Goal: Find specific page/section: Find specific page/section

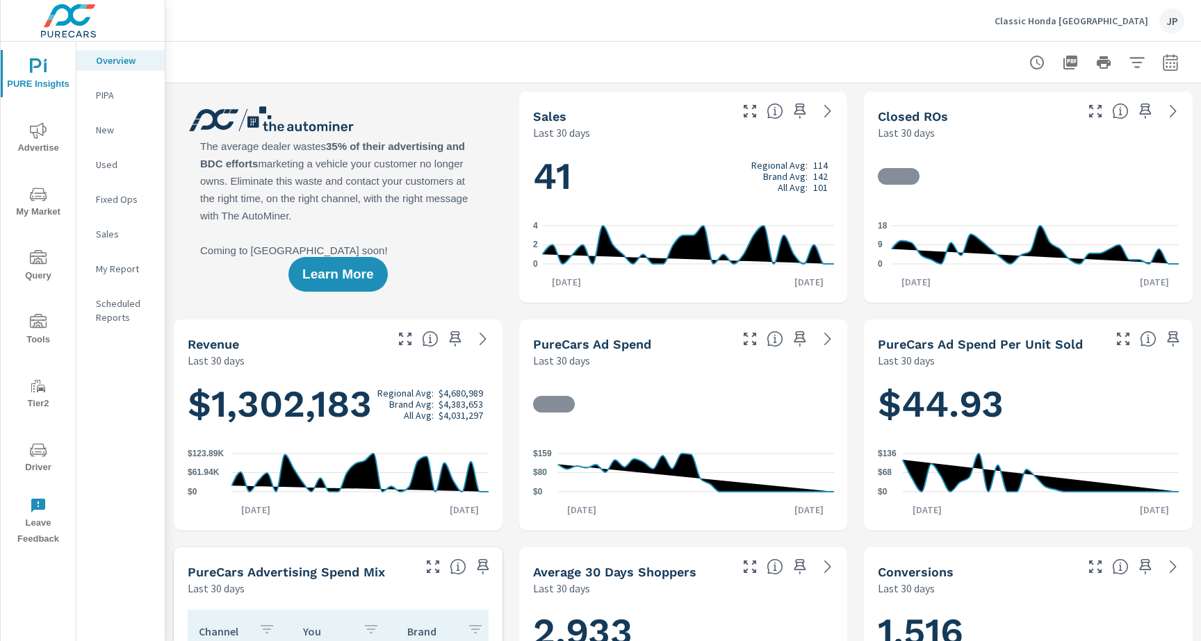
click at [35, 470] on span "Driver" at bounding box center [38, 459] width 67 height 34
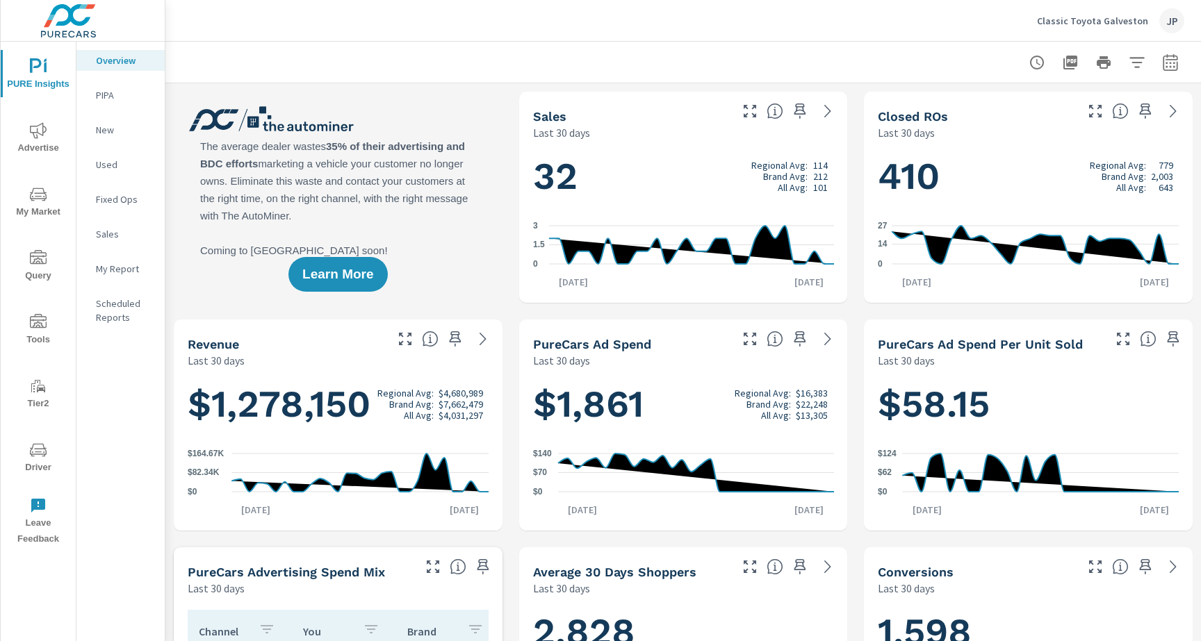
scroll to position [1, 0]
click at [35, 458] on icon "nav menu" at bounding box center [38, 450] width 17 height 17
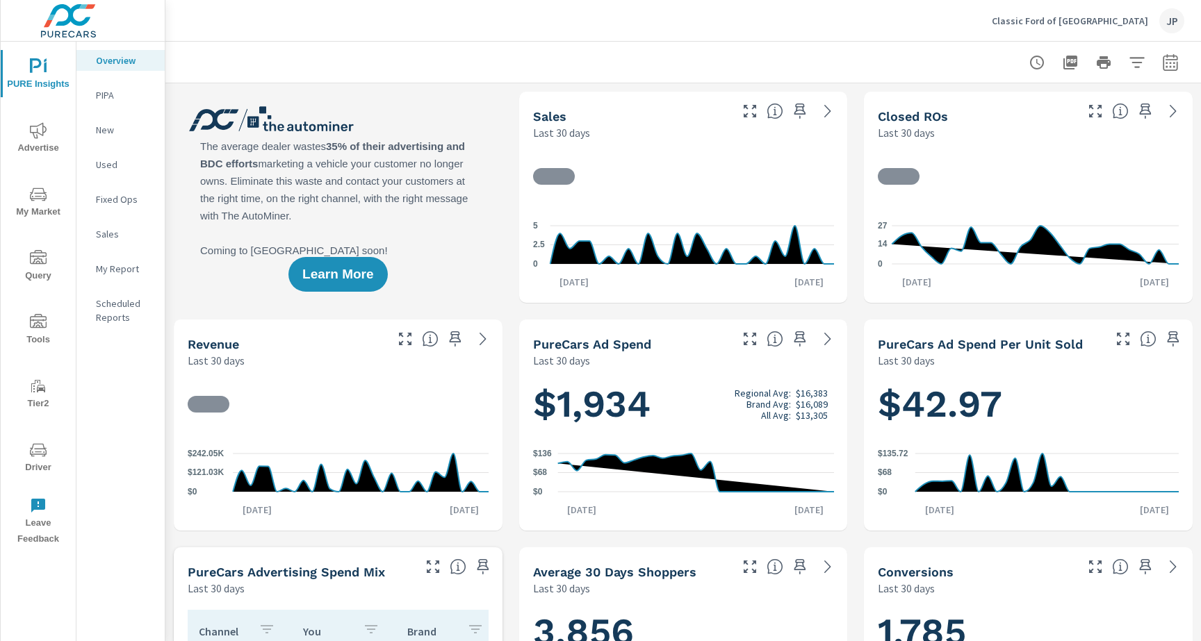
click at [24, 459] on span "Driver" at bounding box center [38, 459] width 67 height 34
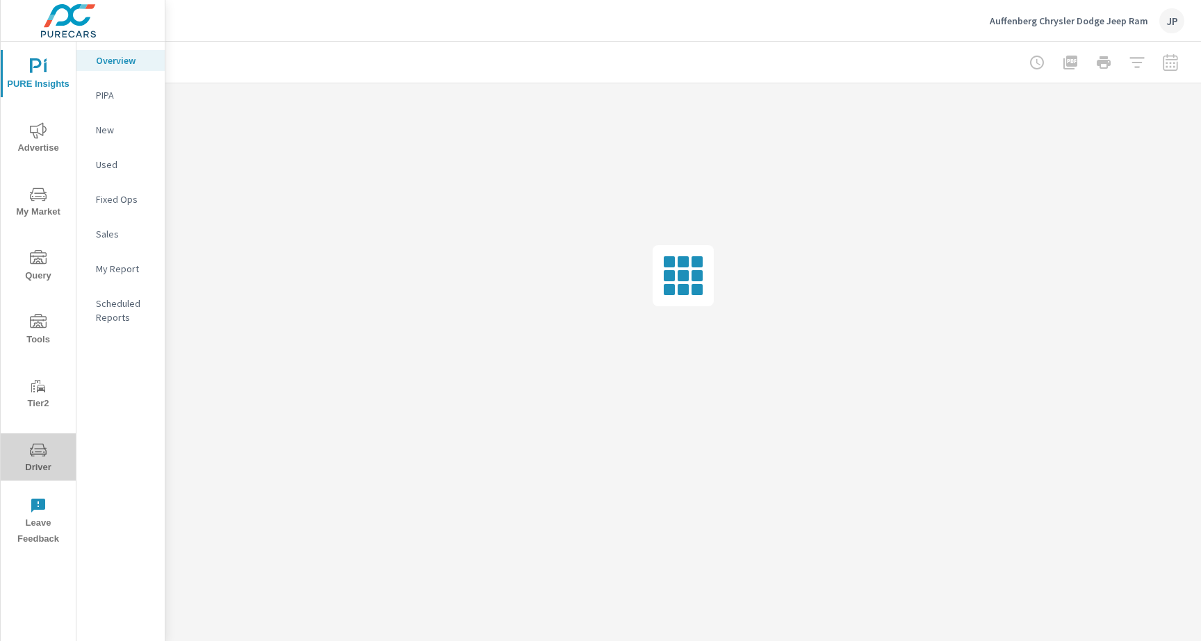
click at [45, 452] on icon "nav menu" at bounding box center [38, 449] width 17 height 13
